Goal: Information Seeking & Learning: Understand process/instructions

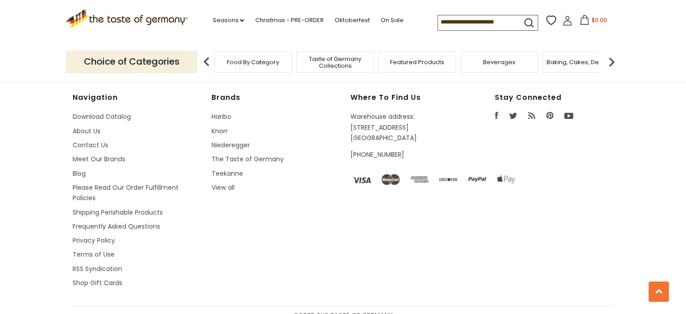
scroll to position [1305, 0]
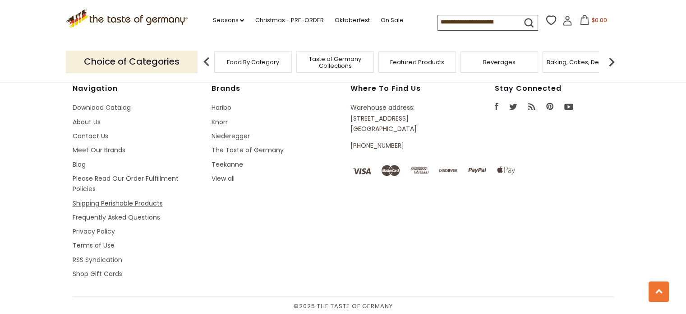
click at [118, 203] on link "Shipping Perishable Products" at bounding box center [118, 203] width 90 height 9
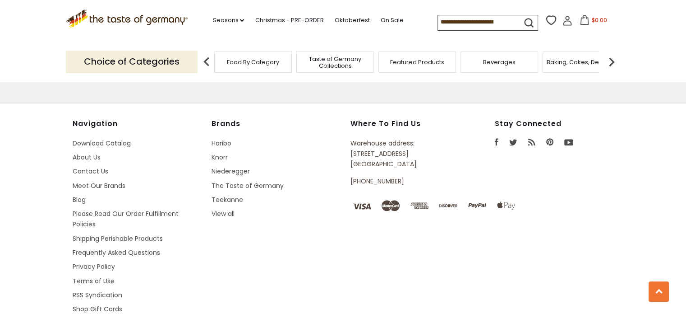
scroll to position [1168, 0]
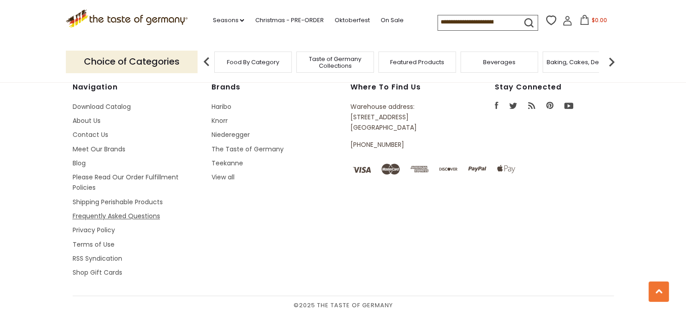
click at [150, 216] on link "Frequently Asked Questions" at bounding box center [117, 215] width 88 height 9
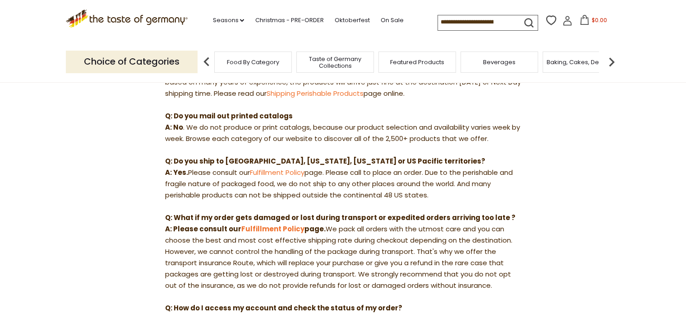
scroll to position [270, 0]
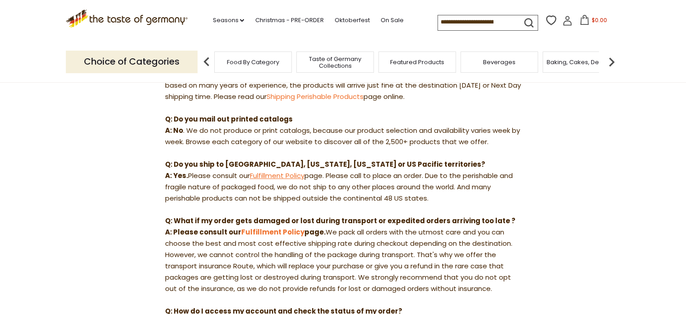
click at [283, 176] on link "Fulfillment Policy" at bounding box center [277, 175] width 55 height 9
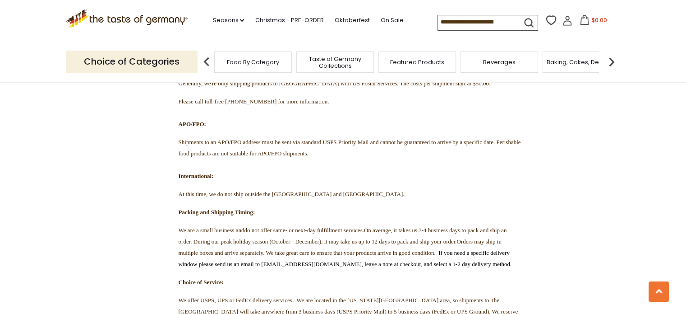
scroll to position [882, 0]
